Goal: Transaction & Acquisition: Obtain resource

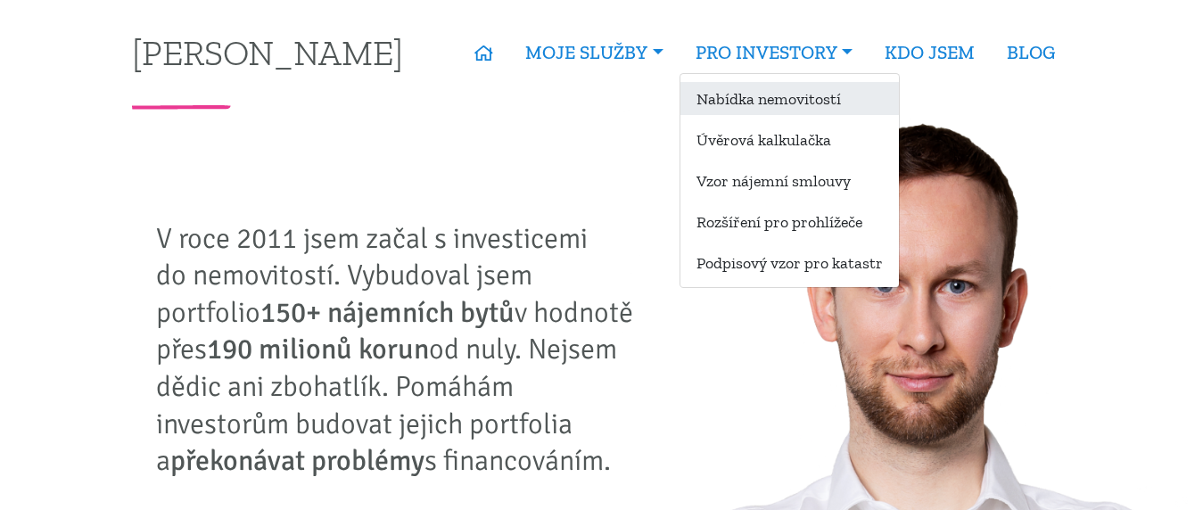
click at [785, 101] on link "Nabídka nemovitostí" at bounding box center [789, 98] width 218 height 33
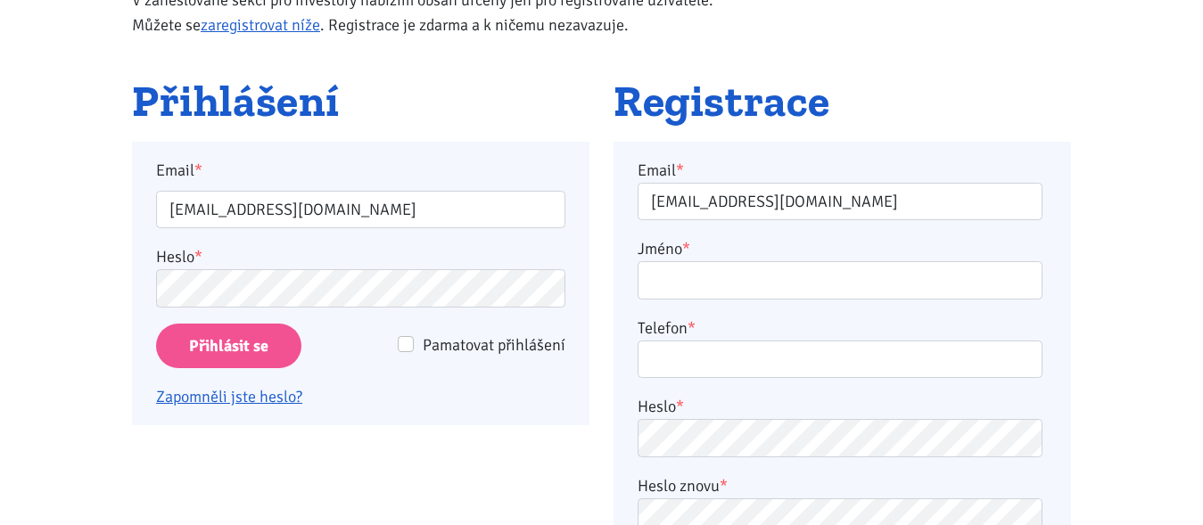
scroll to position [273, 0]
click at [248, 339] on input "Přihlásit se" at bounding box center [228, 346] width 145 height 45
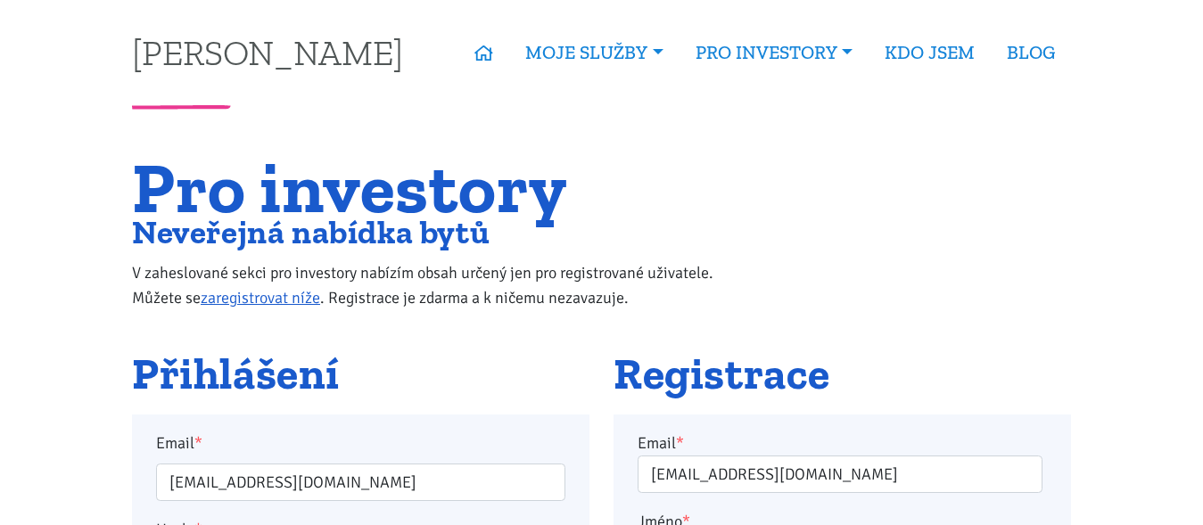
scroll to position [273, 0]
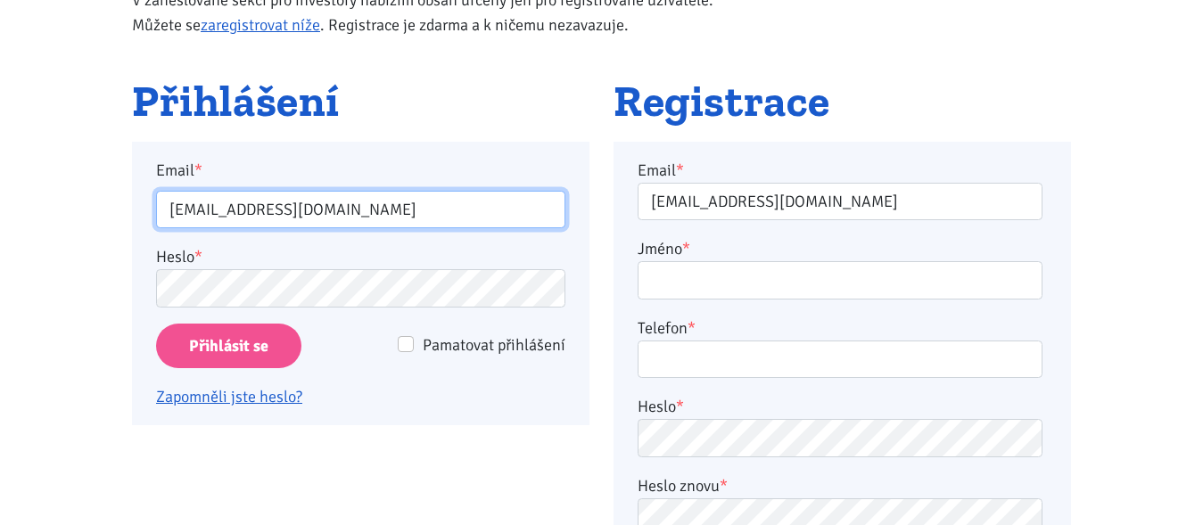
drag, startPoint x: 308, startPoint y: 211, endPoint x: 0, endPoint y: 225, distance: 308.7
click at [156, 225] on input "webso@seznam.cz" at bounding box center [360, 210] width 409 height 38
type input "kuba.sutnar@seznam.cz"
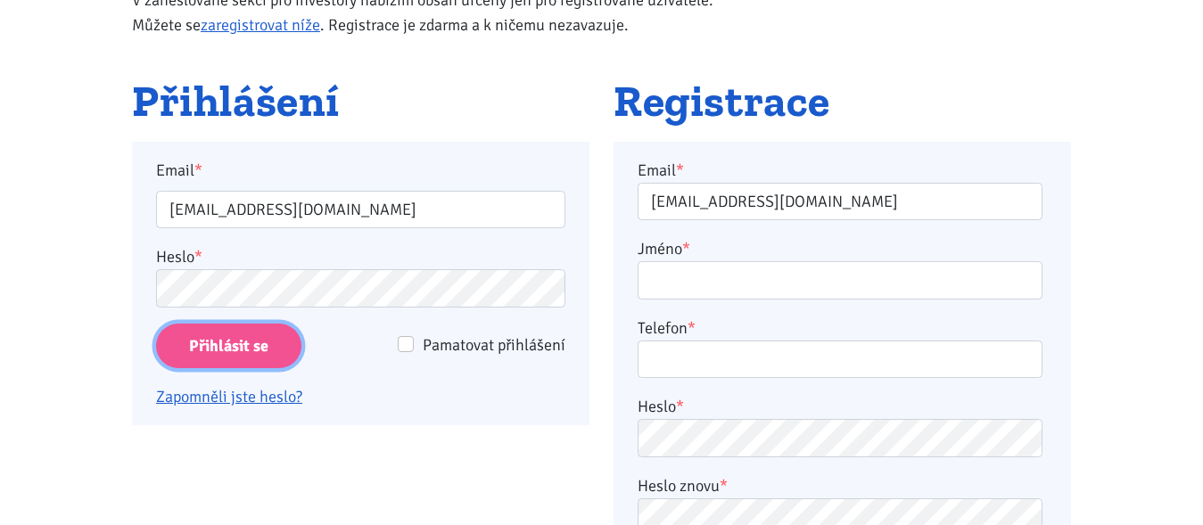
click at [227, 344] on input "Přihlásit se" at bounding box center [228, 346] width 145 height 45
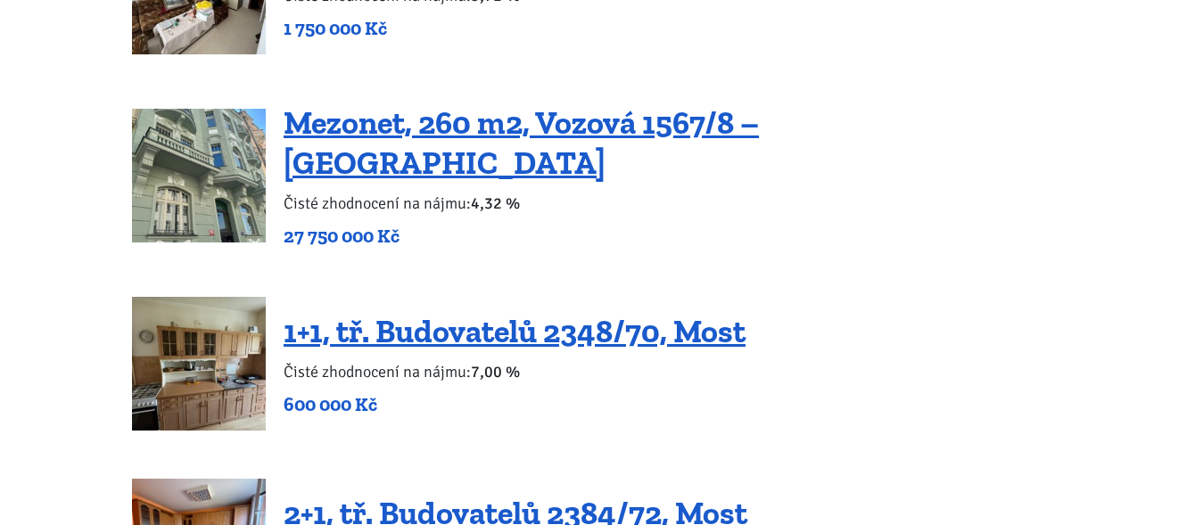
scroll to position [3364, 0]
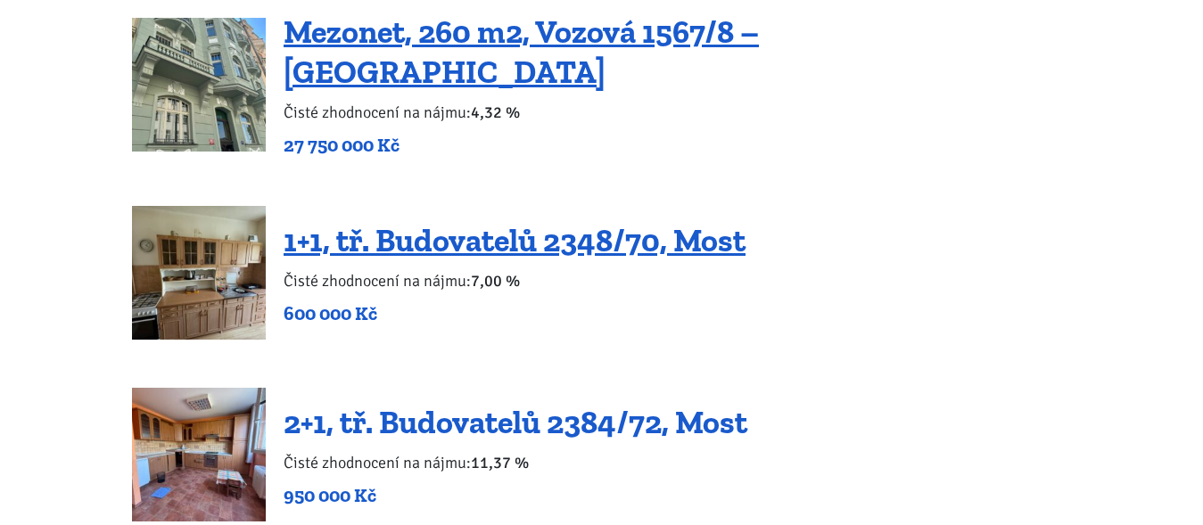
click at [472, 412] on link "2+1, tř. Budovatelů 2384/72, Most" at bounding box center [515, 422] width 464 height 38
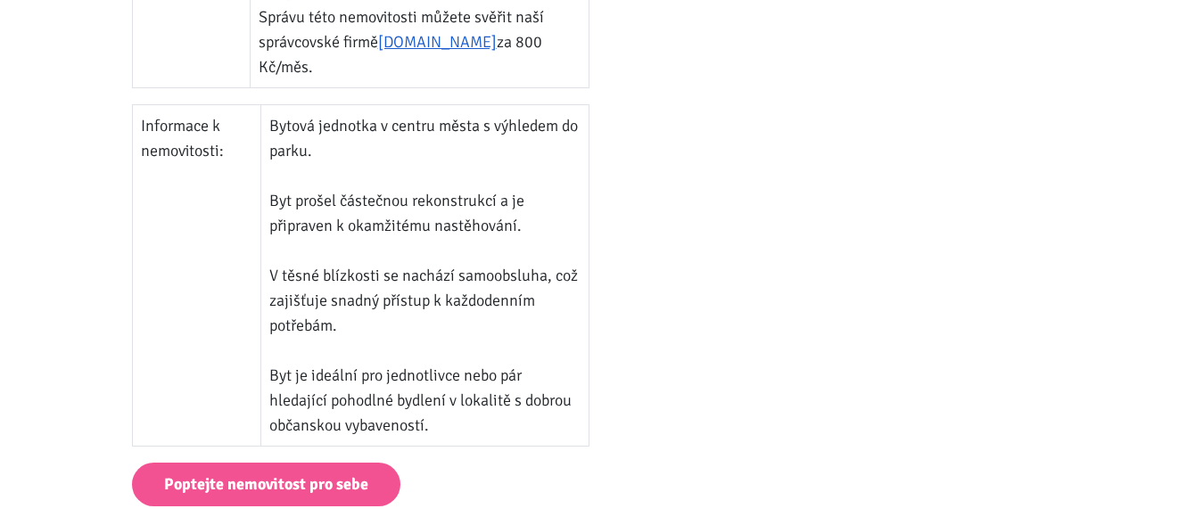
scroll to position [1364, 0]
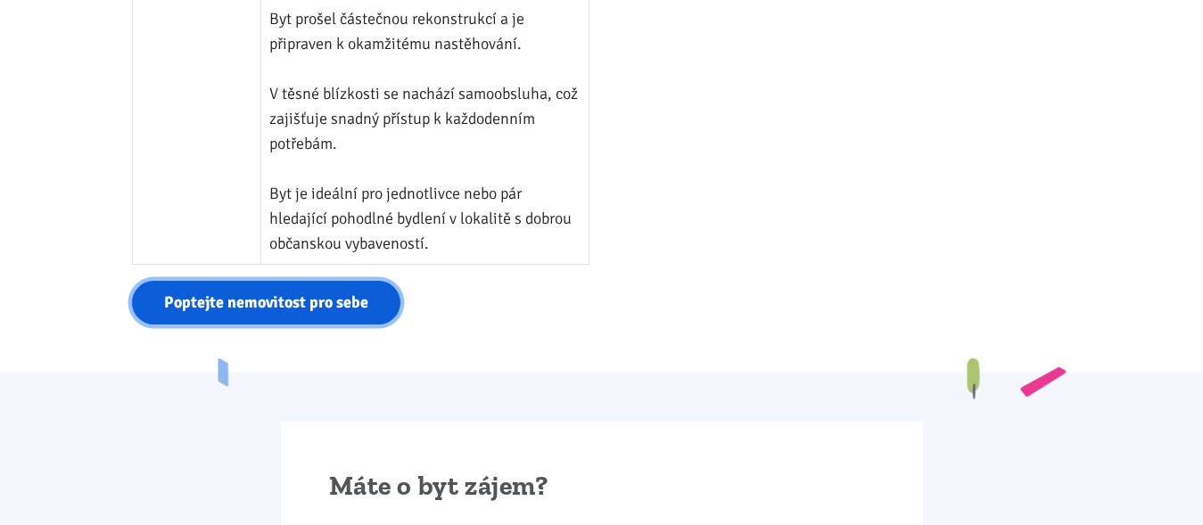
click at [344, 312] on link "Poptejte nemovitost pro sebe" at bounding box center [266, 303] width 268 height 44
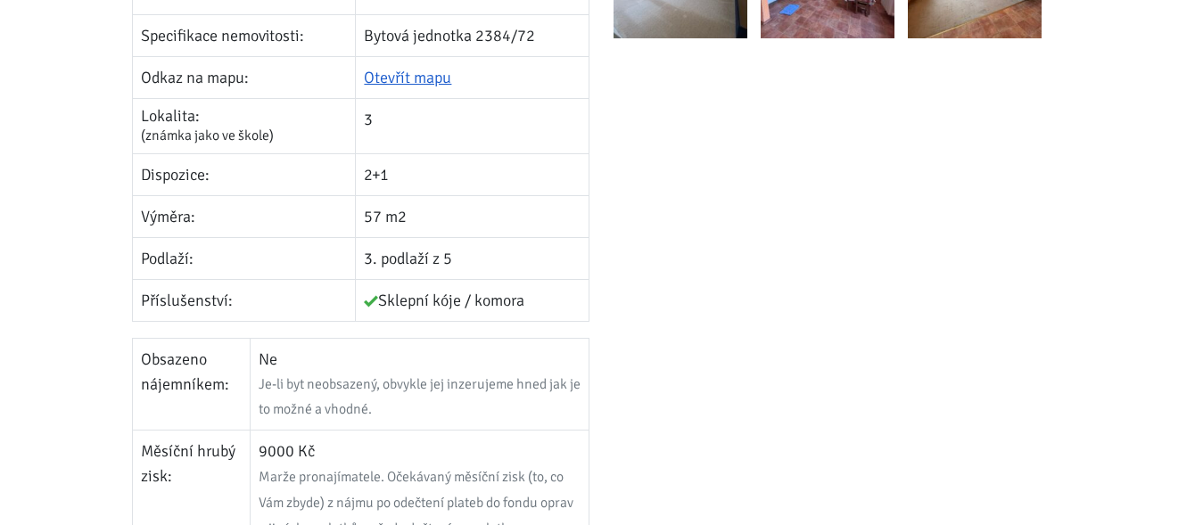
scroll to position [373, 0]
